Goal: Find specific page/section: Find specific page/section

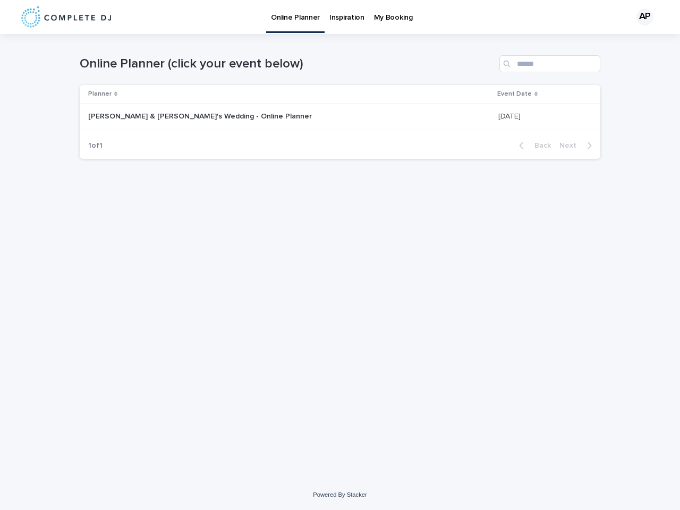
click at [641, 17] on div "AP" at bounding box center [644, 17] width 17 height 17
click at [273, 94] on div "Planner" at bounding box center [289, 94] width 403 height 12
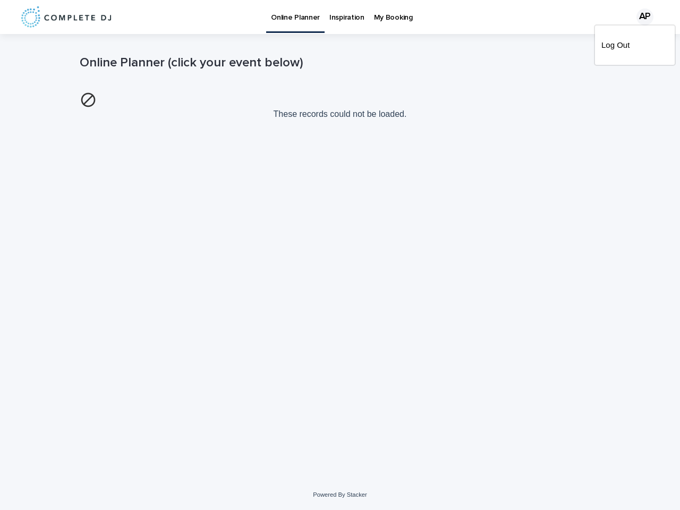
click at [523, 94] on p "These records could not be loaded." at bounding box center [340, 106] width 521 height 36
click at [97, 108] on img at bounding box center [88, 99] width 17 height 17
click at [534, 146] on div "Loading... Saving… Loading... Saving… Online Planner (click your event below) T…" at bounding box center [339, 243] width 531 height 419
click at [579, 146] on div "Loading... Saving… Loading... Saving… Online Planner (click your event below) T…" at bounding box center [339, 243] width 531 height 419
